Goal: Task Accomplishment & Management: Use online tool/utility

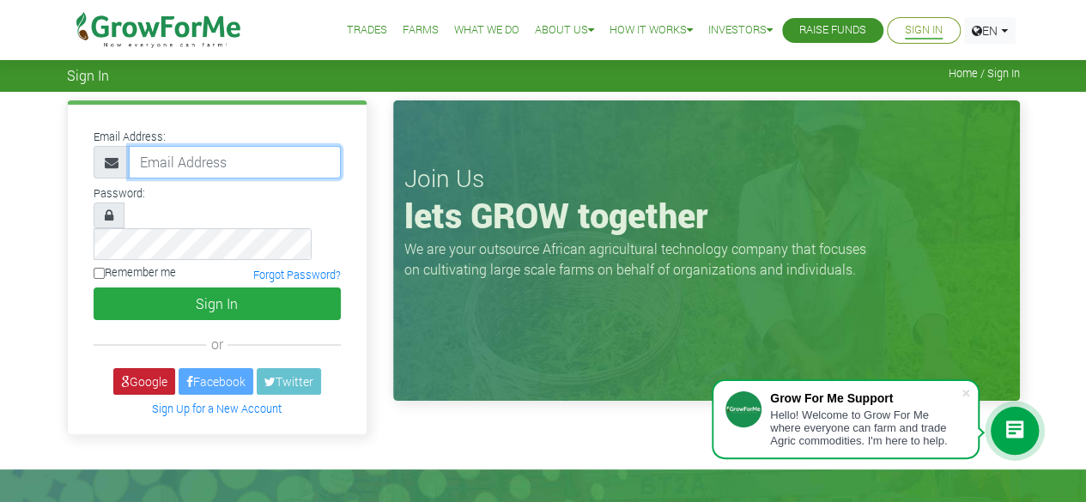
type input "50000"
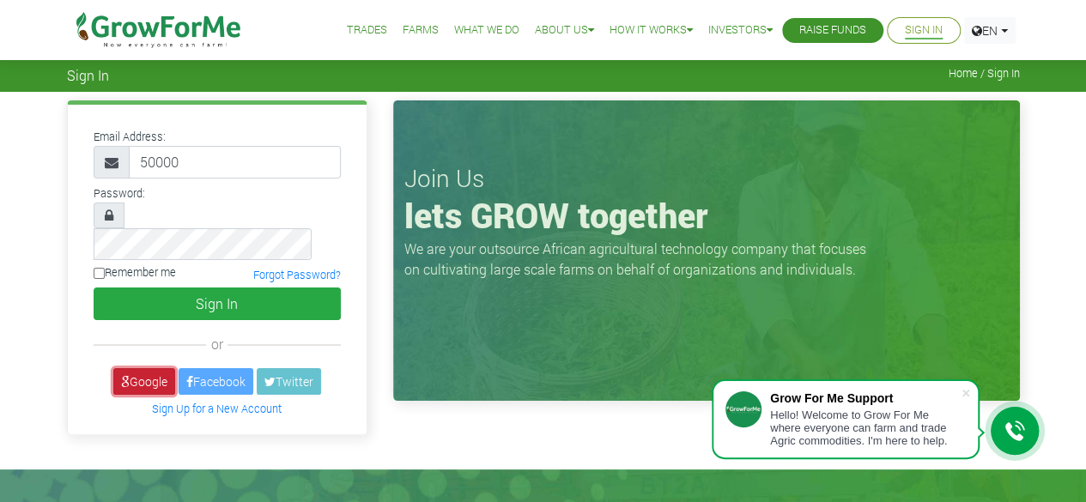
click at [131, 368] on link "Google" at bounding box center [144, 381] width 62 height 27
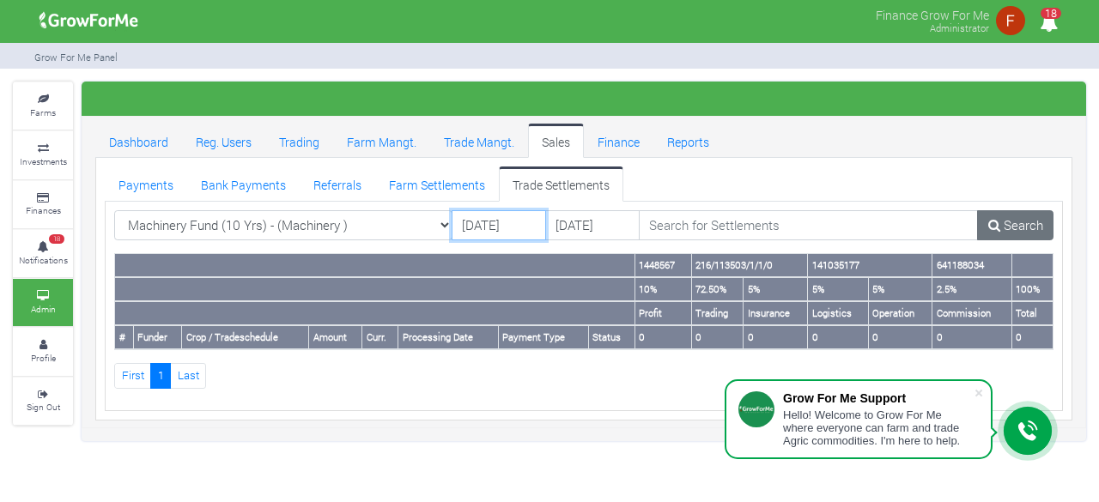
click at [496, 228] on input "[DATE]" at bounding box center [499, 225] width 94 height 31
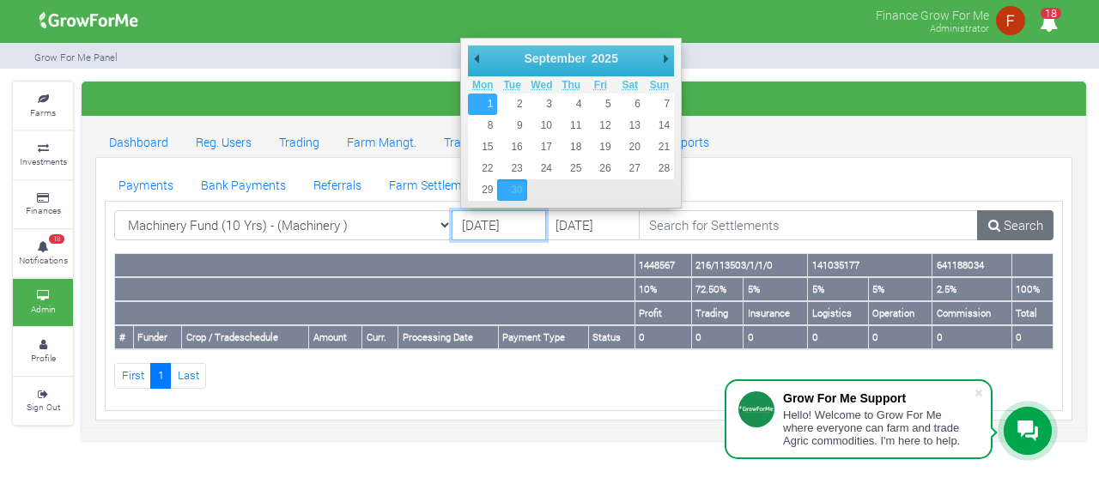
type input "[DATE]"
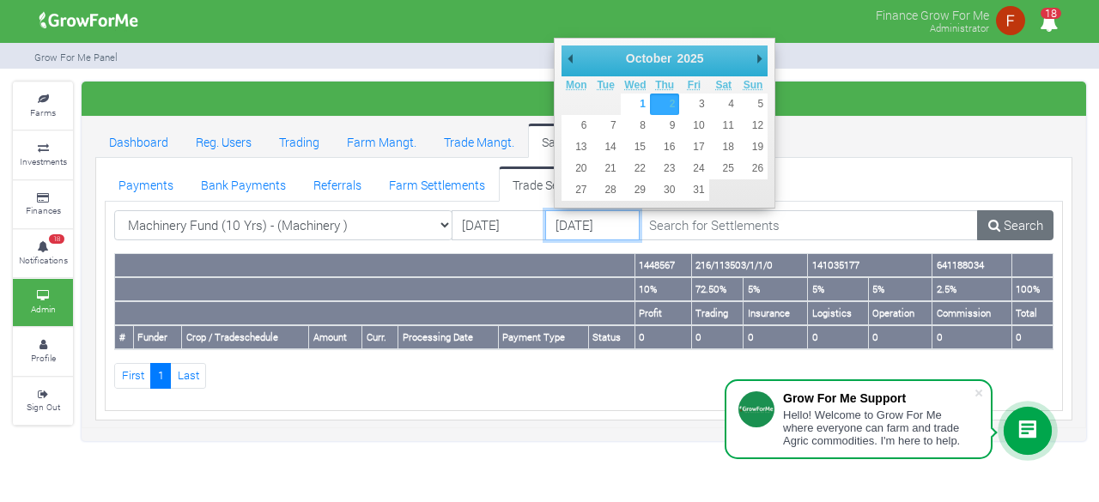
click at [589, 228] on input "[DATE]" at bounding box center [592, 225] width 94 height 31
type input "[DATE]"
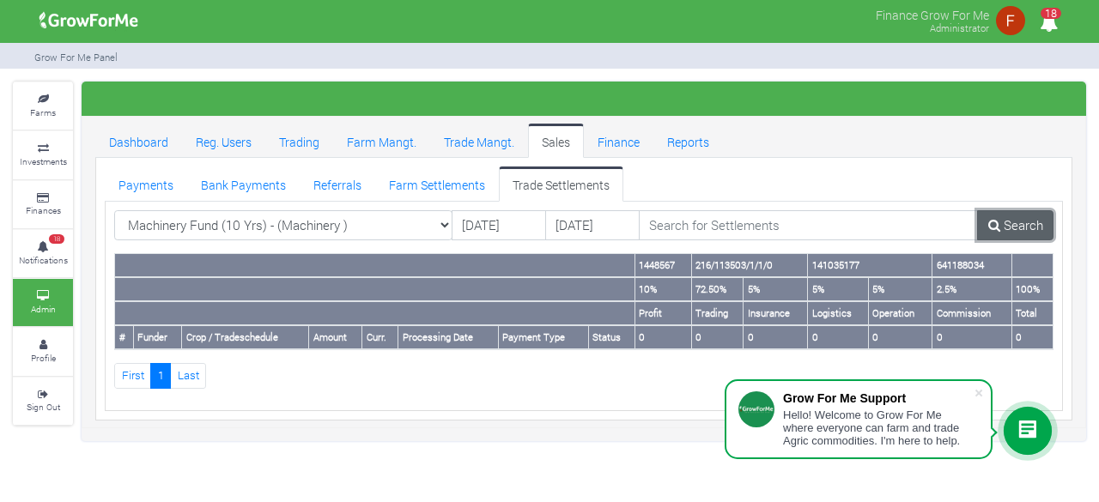
click at [1003, 228] on link "Search" at bounding box center [1015, 225] width 76 height 31
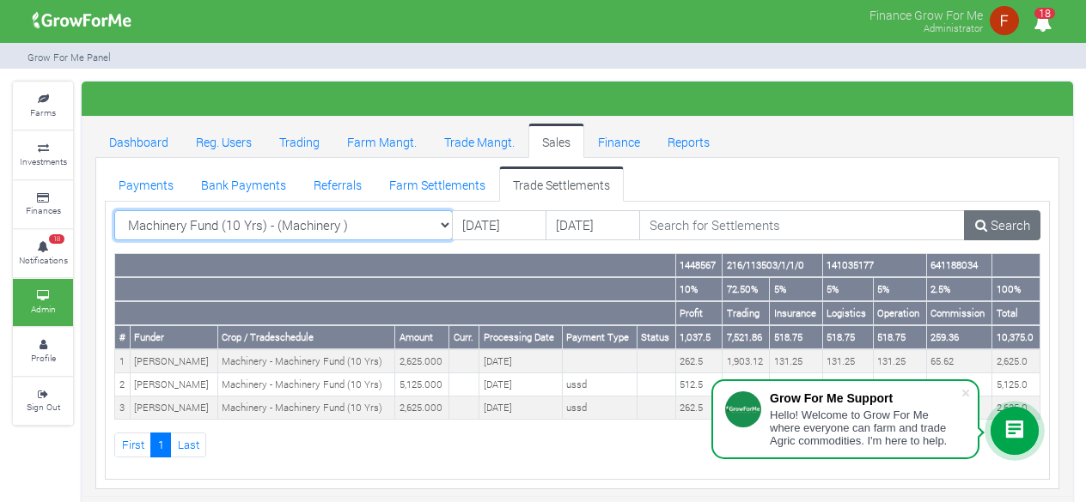
click at [278, 222] on select "Machinery Fund (10 Yrs) - (Machinery ) All AcresNano Soybean Trading - 2024 - (…" at bounding box center [283, 225] width 338 height 31
select select "?tradeschedule="
click at [114, 210] on select "Machinery Fund (10 Yrs) - (Machinery ) All AcresNano Soybean Trading - 2024 - (…" at bounding box center [283, 225] width 338 height 31
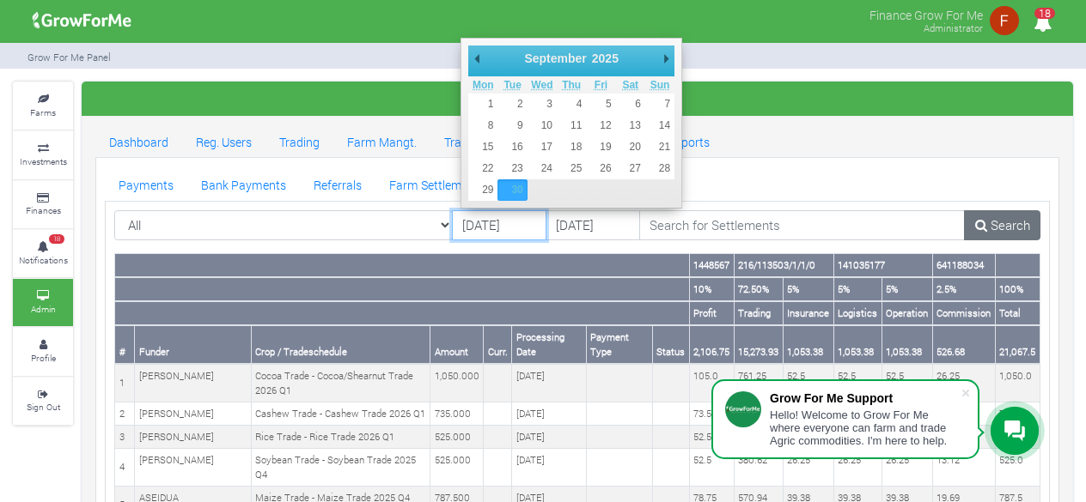
click at [472, 231] on input "[DATE]" at bounding box center [499, 225] width 94 height 31
type input "[DATE]"
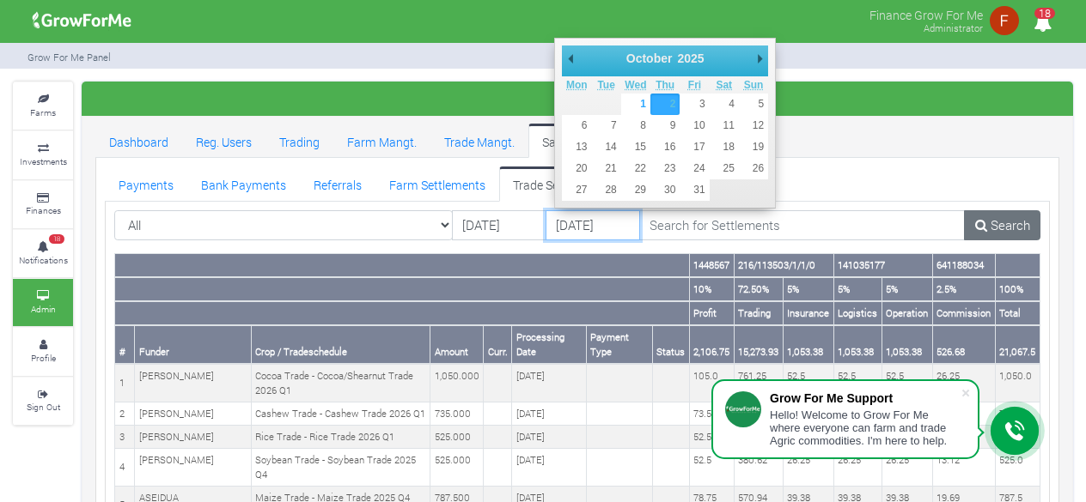
click at [595, 229] on input "[DATE]" at bounding box center [592, 225] width 94 height 31
type input "[DATE]"
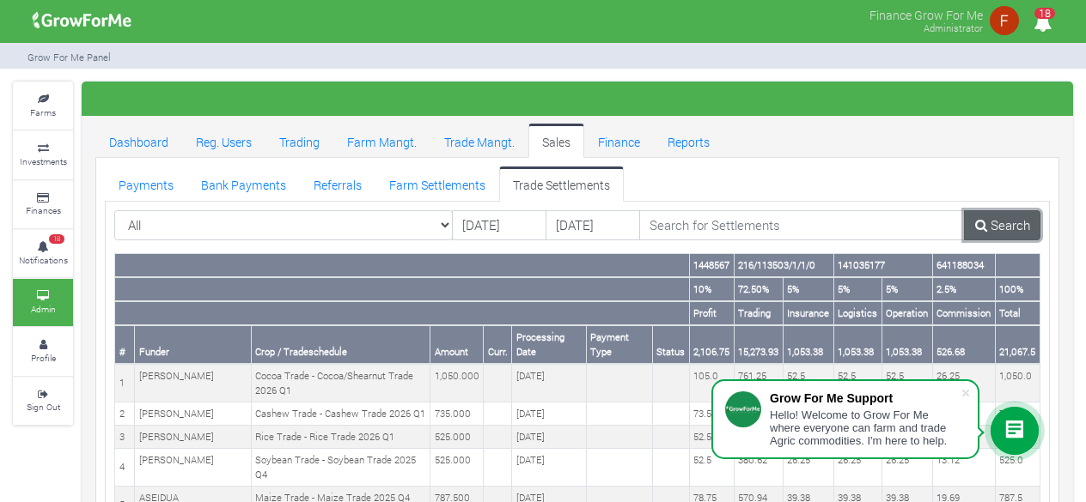
click at [1010, 220] on link "Search" at bounding box center [1002, 225] width 76 height 31
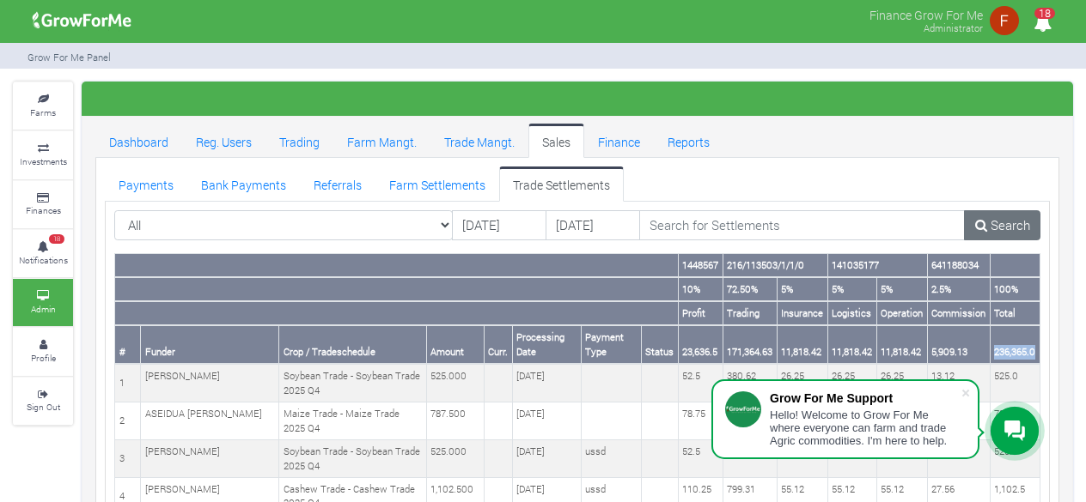
drag, startPoint x: 995, startPoint y: 350, endPoint x: 1037, endPoint y: 341, distance: 43.0
click at [1037, 341] on th "236,365.0" at bounding box center [1014, 345] width 50 height 39
copy th "236,365.0"
click at [496, 222] on input "01/09/2025" at bounding box center [499, 225] width 94 height 31
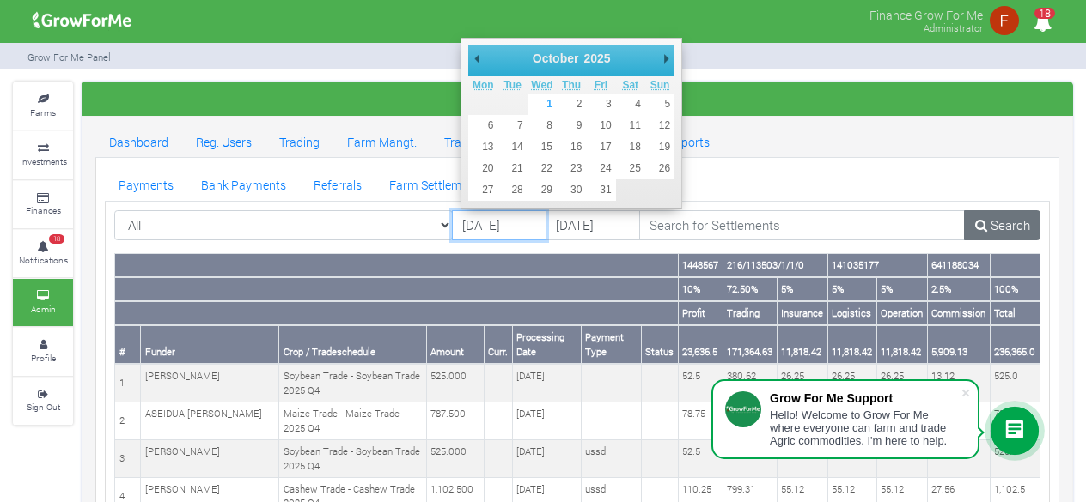
drag, startPoint x: 664, startPoint y: 58, endPoint x: 632, endPoint y: 66, distance: 32.9
type input "[DATE]"
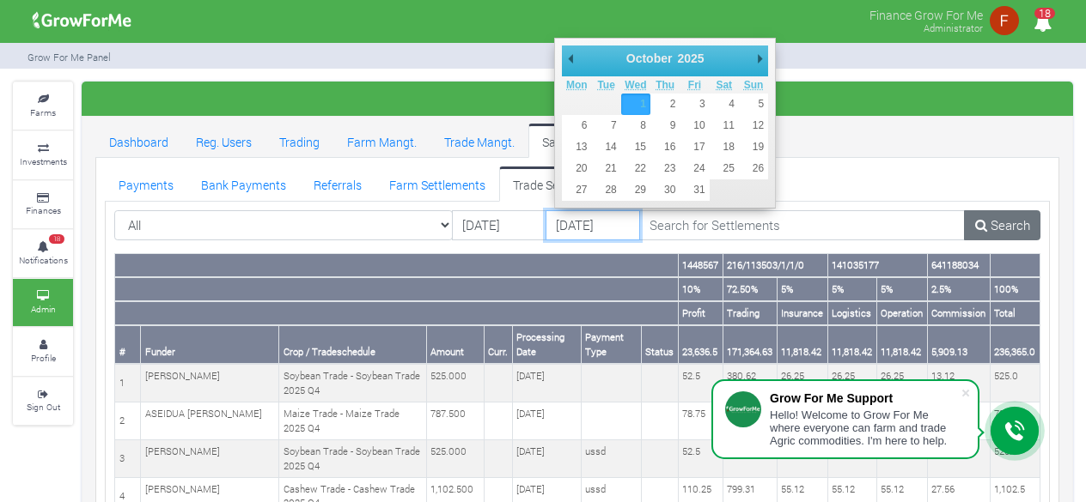
click at [592, 224] on input "[DATE]" at bounding box center [592, 225] width 94 height 31
type input "[DATE]"
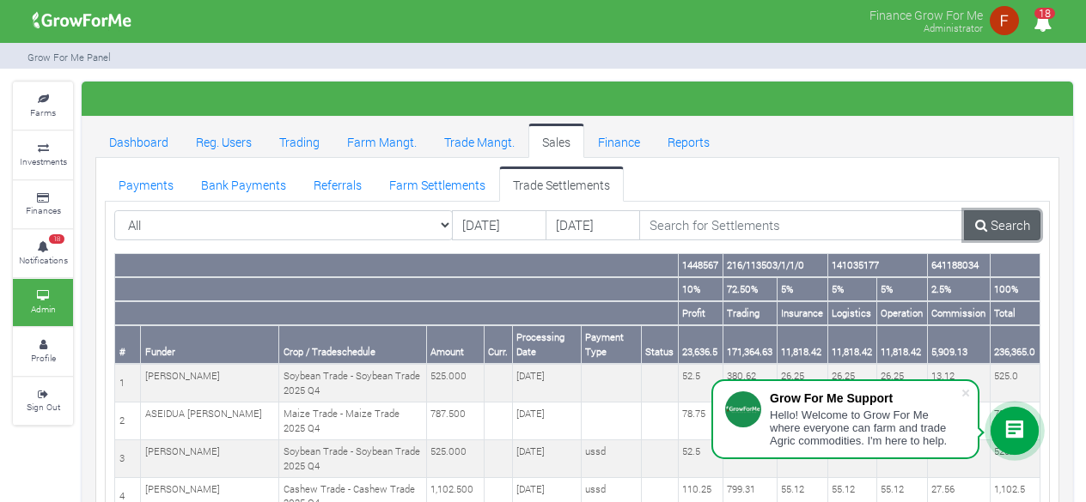
click at [1008, 219] on link "Search" at bounding box center [1002, 225] width 76 height 31
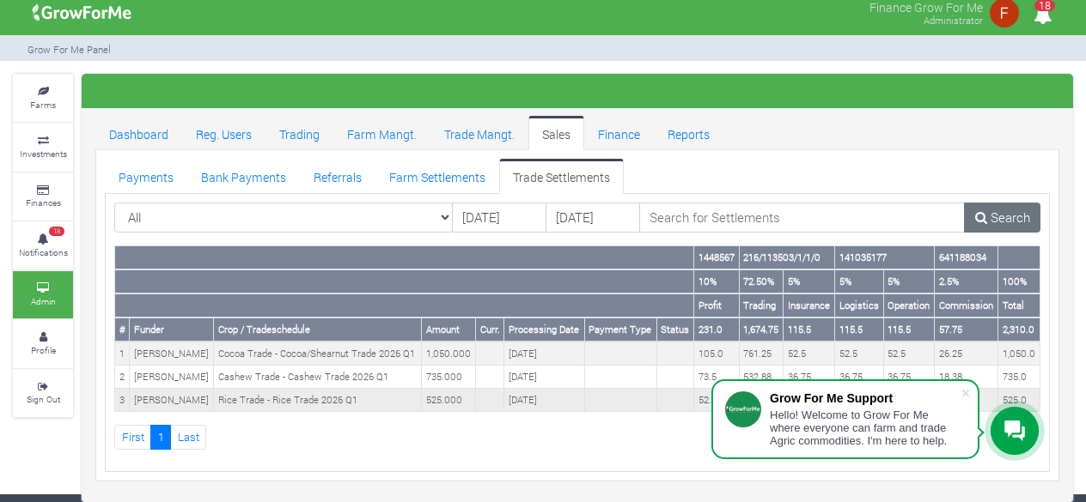
scroll to position [62, 0]
drag, startPoint x: 1004, startPoint y: 286, endPoint x: 1044, endPoint y: 288, distance: 40.4
click at [1041, 286] on div "1448567 216/113503/1/1/0 141035177 641188034 10% 72.50% 5% 5% 5% 2.5% 100% Prof…" at bounding box center [577, 348] width 952 height 204
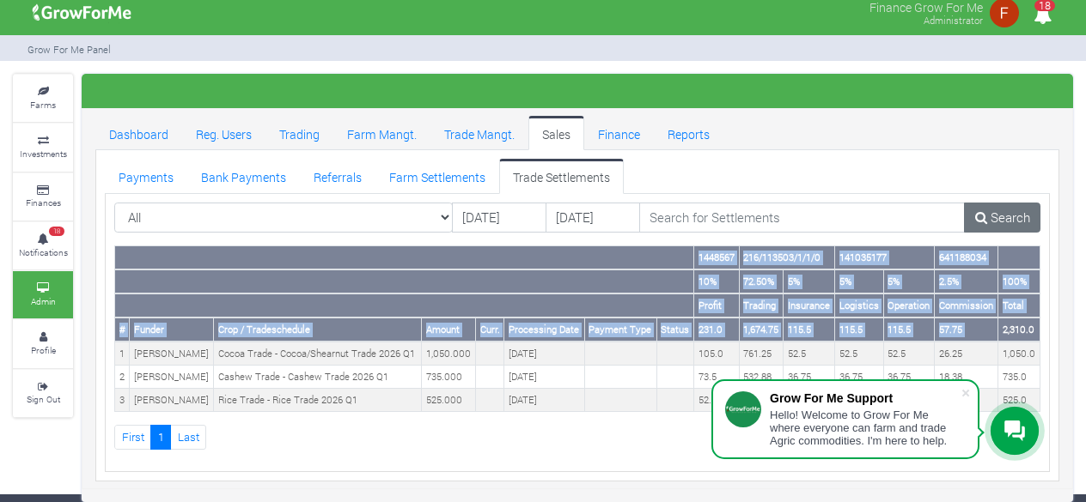
copy table "1448567 216/113503/1/1/0 141035177 641188034 10% 72.50% 5% 5% 5% 2.5% 100% ..."
click at [1068, 261] on div "Dashboard Reg. Users Trading Farm Mangt. Trade Mangt. Sales Finance Reports Pay…" at bounding box center [576, 299] width 989 height 366
click at [1019, 318] on th "2,310.0" at bounding box center [1019, 330] width 42 height 24
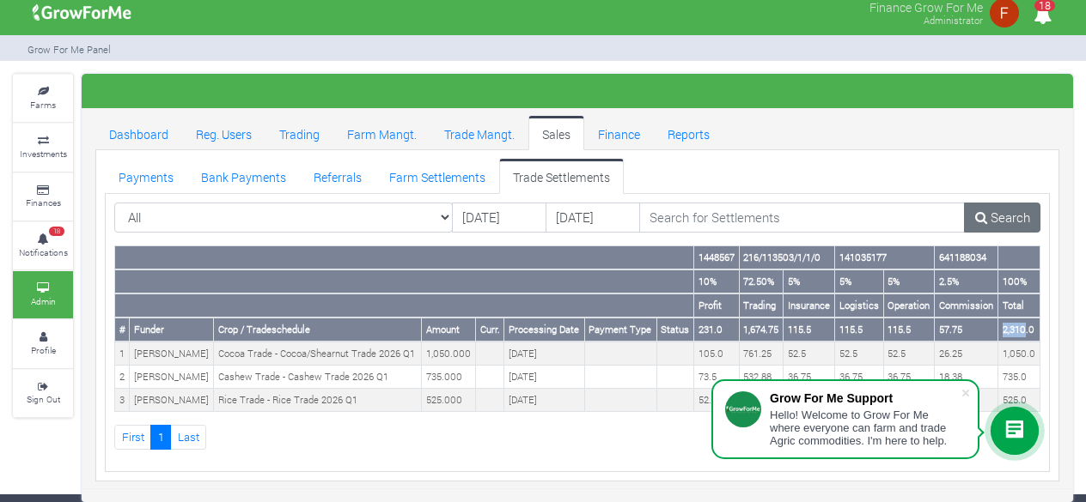
drag, startPoint x: 1005, startPoint y: 286, endPoint x: 1028, endPoint y: 286, distance: 23.2
click at [1028, 318] on th "2,310.0" at bounding box center [1019, 330] width 42 height 24
copy th "2,310"
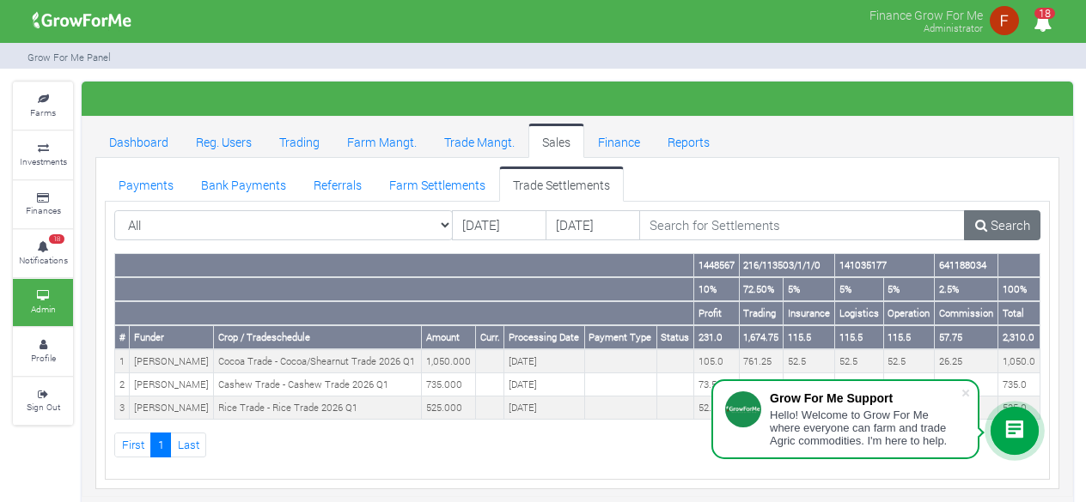
click at [340, 250] on div "All All" at bounding box center [577, 232] width 952 height 44
click at [1010, 219] on link "Search" at bounding box center [1002, 225] width 76 height 31
click at [965, 394] on span at bounding box center [965, 393] width 17 height 17
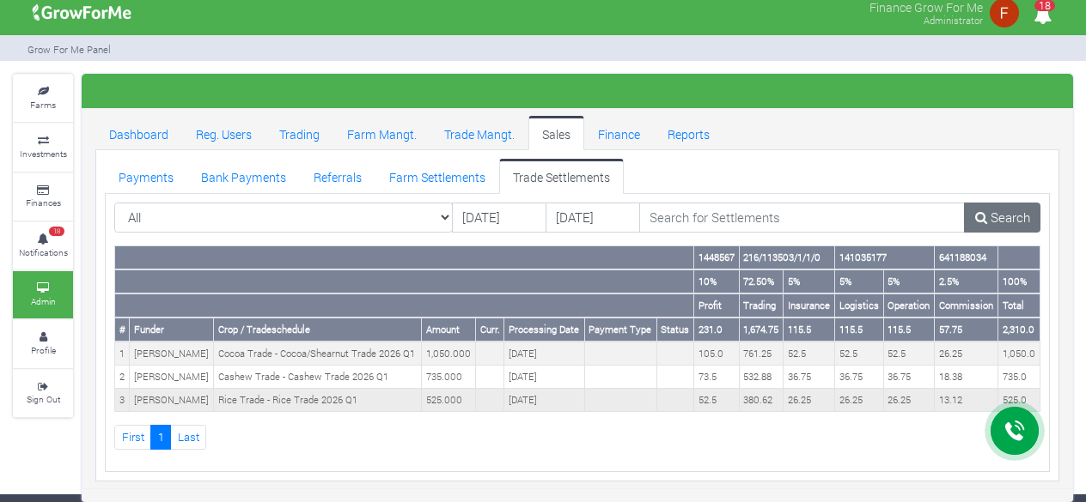
scroll to position [62, 0]
click at [204, 342] on td "[PERSON_NAME]" at bounding box center [172, 353] width 84 height 23
click at [148, 397] on td "[PERSON_NAME]" at bounding box center [172, 400] width 84 height 23
